Goal: Check status: Check status

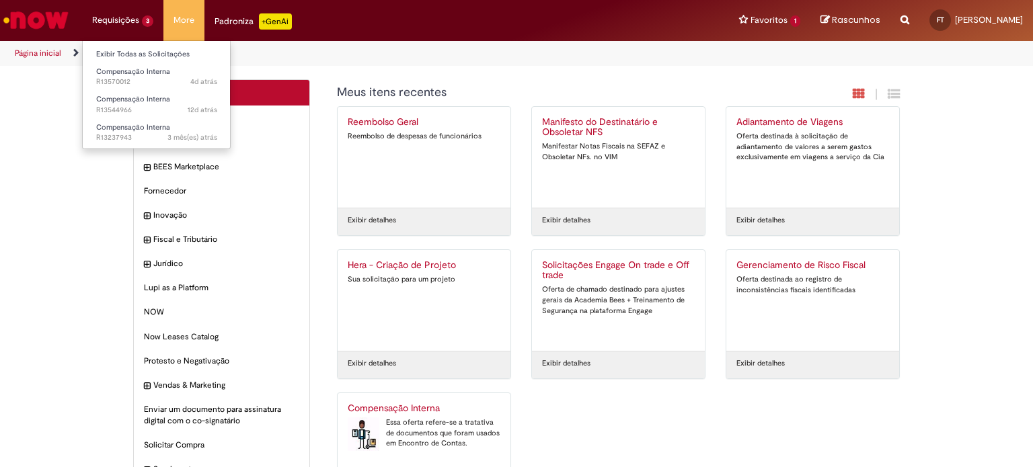
click at [113, 20] on li "Requisições 3 Exibir Todas as Solicitações Compensação Interna 4d atrás 4 dias …" at bounding box center [122, 20] width 81 height 40
click at [124, 56] on link "Exibir Todas as Solicitações" at bounding box center [157, 54] width 148 height 15
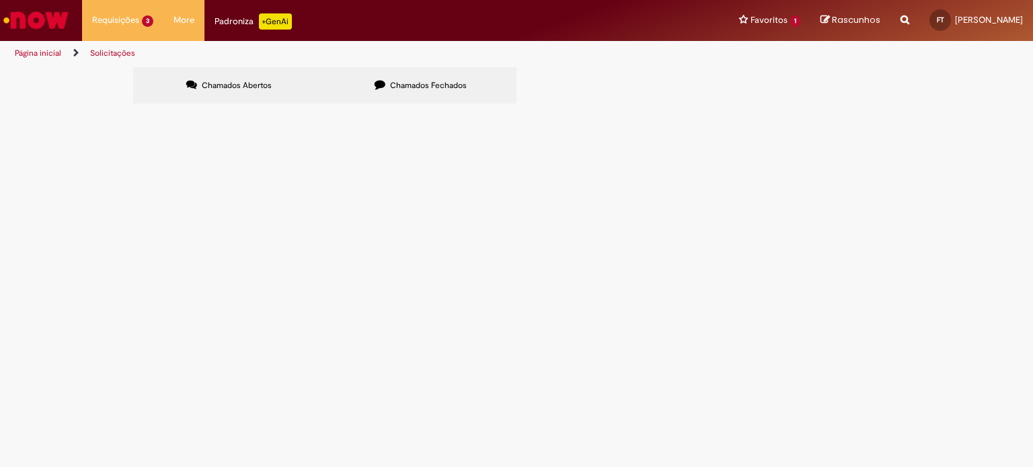
click at [0, 0] on input "Pesquisar" at bounding box center [0, 0] width 0 height 0
type input "*********"
click at [0, 0] on span "Pesquisar" at bounding box center [0, 0] width 0 height 0
click at [443, 80] on span "Chamados Fechados" at bounding box center [428, 85] width 77 height 11
click at [0, 0] on span "[DATE] 14:11:30" at bounding box center [0, 0] width 0 height 0
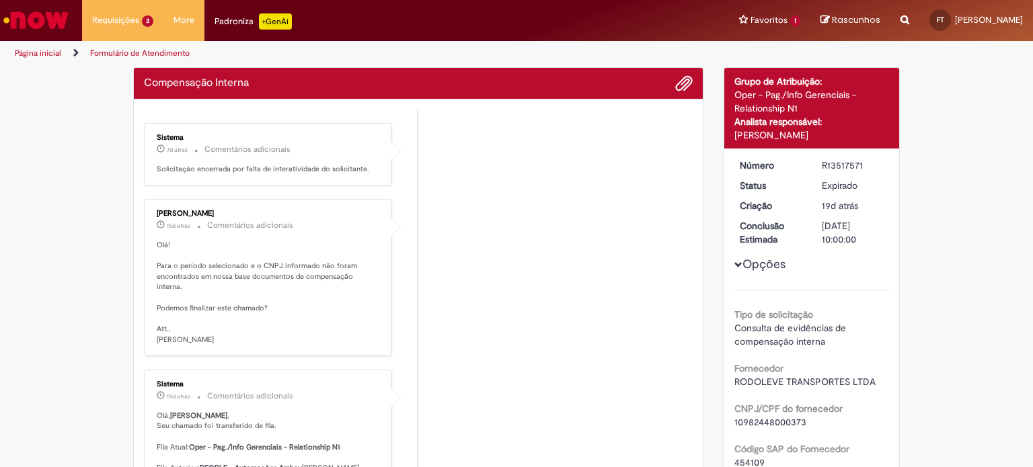
click at [168, 214] on div "[PERSON_NAME]" at bounding box center [269, 214] width 224 height 8
